Goal: Obtain resource: Obtain resource

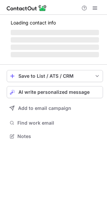
scroll to position [130, 107]
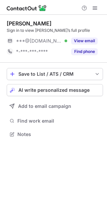
scroll to position [130, 107]
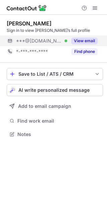
click at [78, 37] on div "View email" at bounding box center [82, 41] width 30 height 11
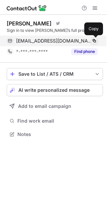
click at [95, 41] on span at bounding box center [94, 40] width 5 height 5
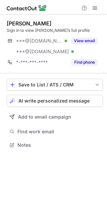
scroll to position [140, 107]
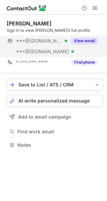
click at [87, 40] on button "View email" at bounding box center [84, 41] width 26 height 7
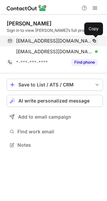
click at [94, 39] on span at bounding box center [94, 40] width 5 height 5
